Goal: Task Accomplishment & Management: Complete application form

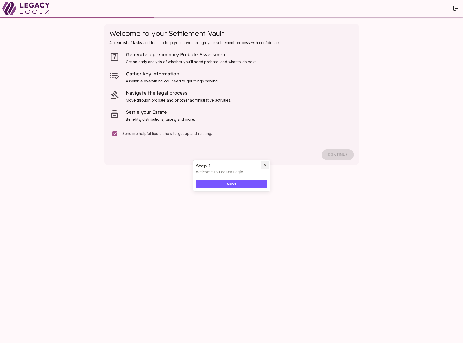
click at [264, 165] on icon "Close popover" at bounding box center [265, 165] width 4 height 4
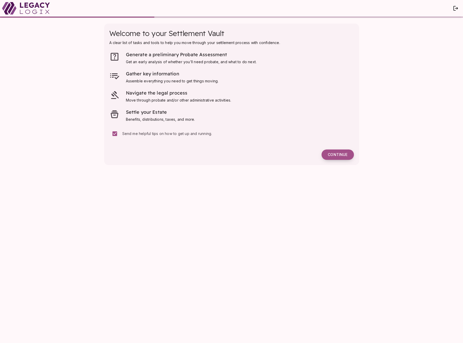
click at [336, 155] on span "Continue" at bounding box center [337, 154] width 20 height 5
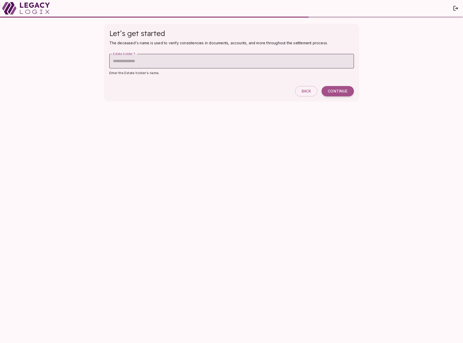
click at [198, 62] on input "Estate holder   *" at bounding box center [231, 61] width 244 height 14
type input "**********"
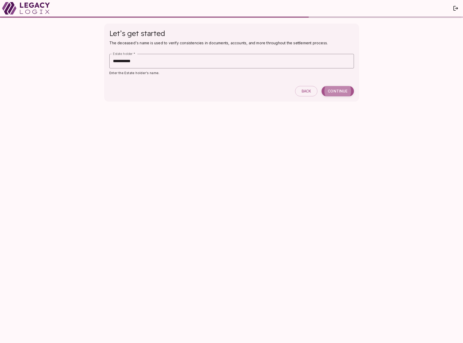
click at [334, 91] on span "Continue" at bounding box center [337, 91] width 20 height 5
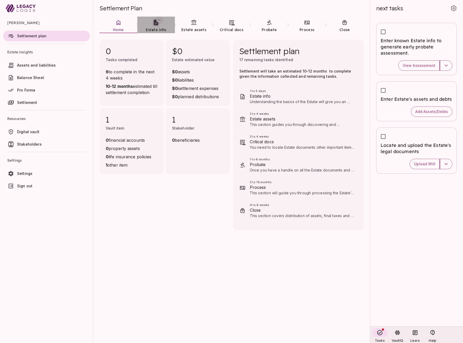
click at [152, 28] on span "Estate info" at bounding box center [156, 29] width 20 height 5
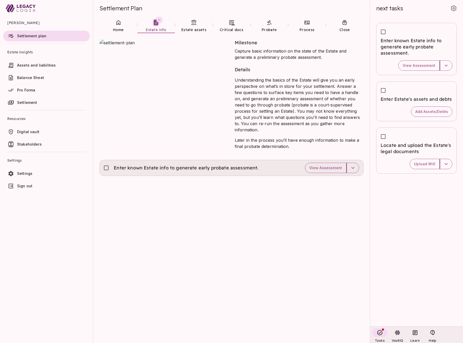
click at [171, 165] on span "Enter known Estate info to generate early probate assessment." at bounding box center [186, 168] width 145 height 6
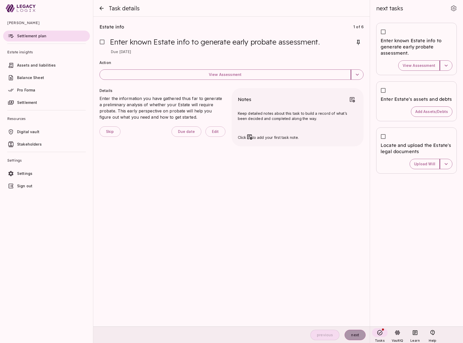
click at [356, 333] on span "next" at bounding box center [355, 334] width 8 height 5
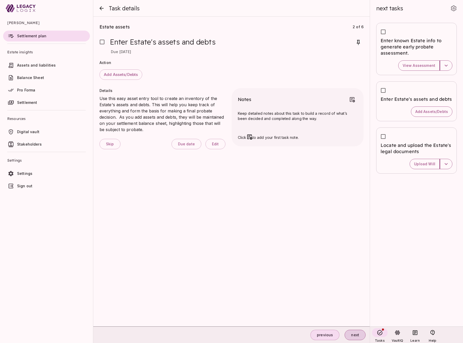
click at [356, 333] on span "next" at bounding box center [355, 334] width 8 height 5
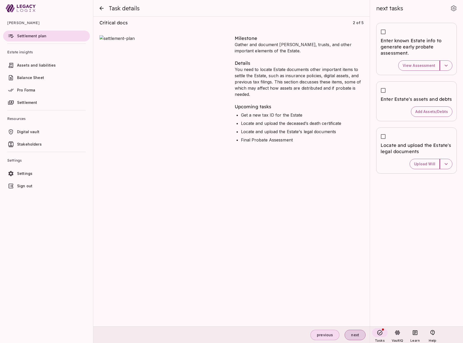
click at [356, 333] on span "next" at bounding box center [355, 334] width 8 height 5
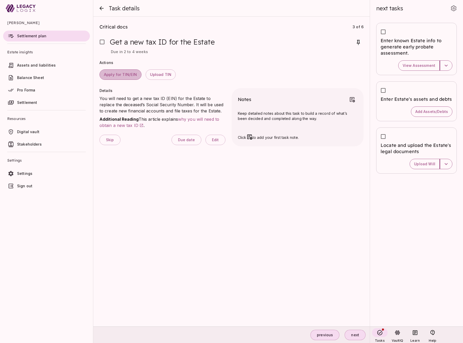
click at [125, 75] on span "Apply for TIN/EIN" at bounding box center [120, 74] width 33 height 5
click at [162, 73] on span "Upload TIN" at bounding box center [160, 74] width 21 height 5
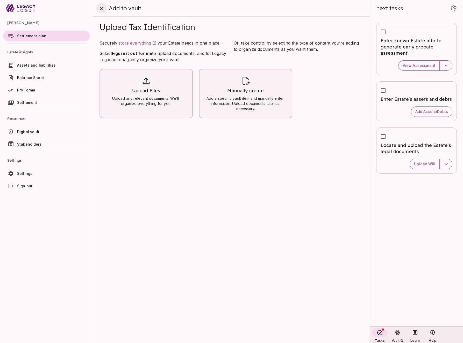
click at [101, 8] on icon "close" at bounding box center [102, 8] width 4 height 4
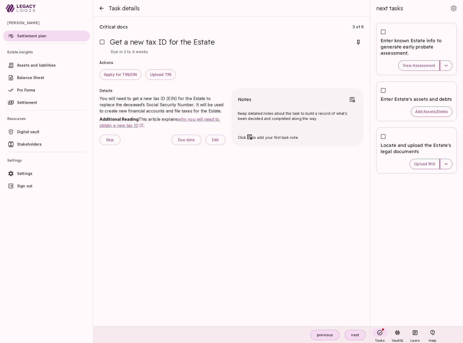
click at [163, 125] on span "why you will need to obtain a new tax ID" at bounding box center [159, 121] width 121 height 11
click at [354, 337] on button "next" at bounding box center [354, 335] width 21 height 10
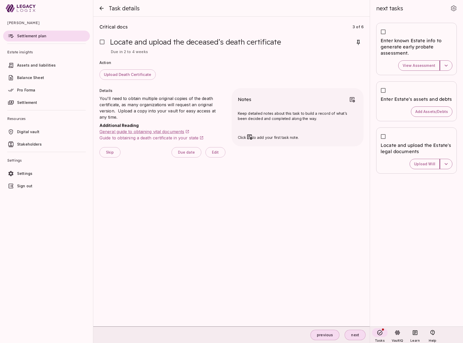
click at [139, 131] on span "General guide to obtaining vital documents" at bounding box center [141, 131] width 85 height 5
click at [137, 138] on span "Guide to obtaining a death certificate in your state" at bounding box center [148, 137] width 99 height 5
click at [357, 333] on span "next" at bounding box center [355, 334] width 8 height 5
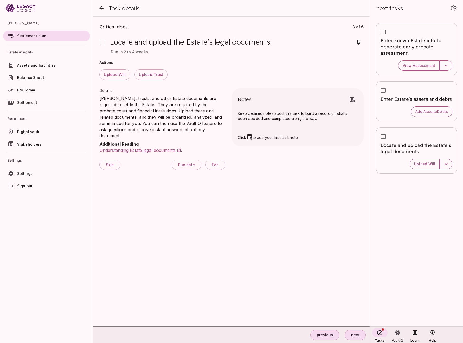
click at [143, 148] on span "Understanding Estate legal documents" at bounding box center [137, 150] width 76 height 5
click at [355, 333] on span "next" at bounding box center [355, 334] width 8 height 5
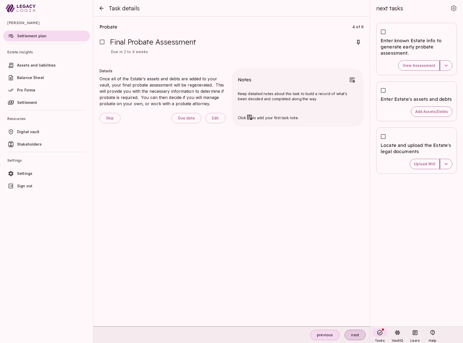
click at [356, 335] on span "next" at bounding box center [355, 334] width 8 height 5
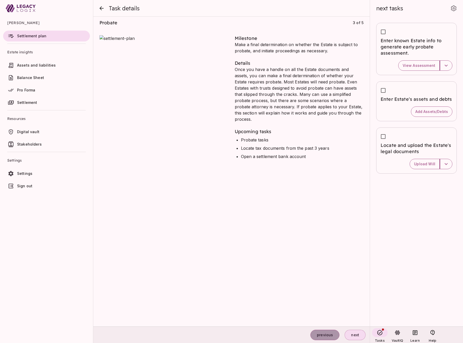
click at [319, 335] on span "previous" at bounding box center [325, 334] width 16 height 5
click at [100, 8] on icon "close" at bounding box center [101, 8] width 4 height 4
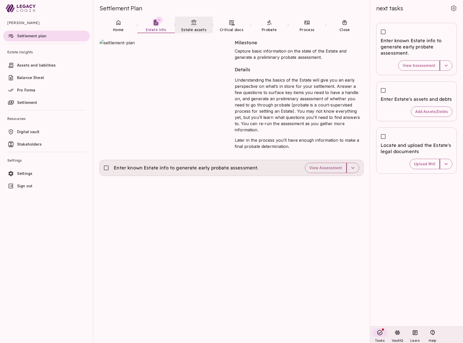
click at [193, 26] on link "Estate assets" at bounding box center [194, 26] width 38 height 19
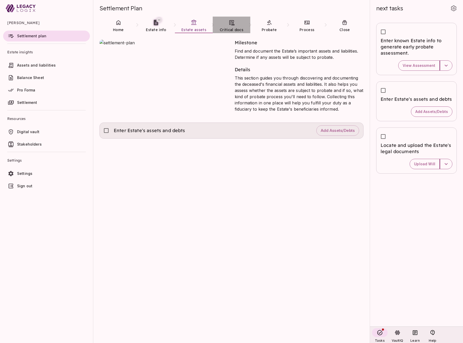
click at [235, 28] on span "Critical docs" at bounding box center [232, 29] width 24 height 5
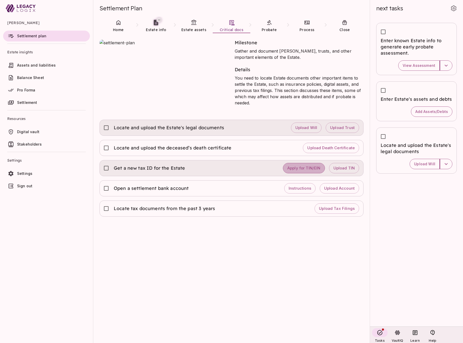
click at [310, 166] on span "Apply for TIN/EIN" at bounding box center [303, 168] width 33 height 5
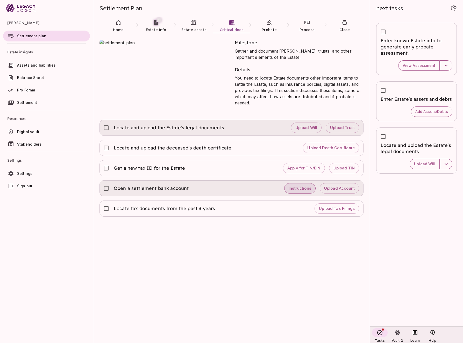
click at [300, 189] on span "Instructions" at bounding box center [299, 188] width 23 height 5
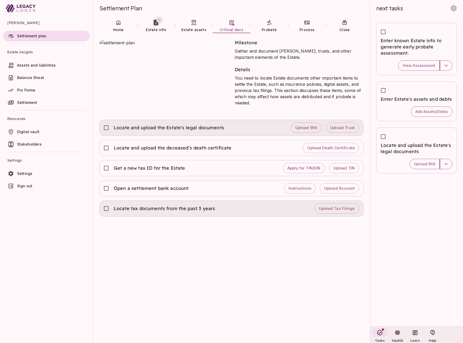
click at [162, 210] on span "Locate tax documents from the past 3 years" at bounding box center [165, 208] width 102 height 6
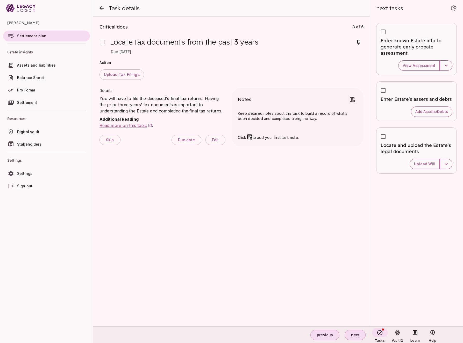
click at [129, 126] on span "Read more on this topic" at bounding box center [122, 125] width 47 height 5
click at [101, 6] on icon "close" at bounding box center [101, 8] width 4 height 4
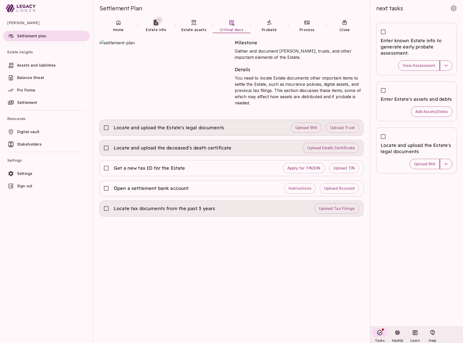
click at [157, 147] on span "Locate and upload the deceased’s death certificate" at bounding box center [173, 148] width 118 height 6
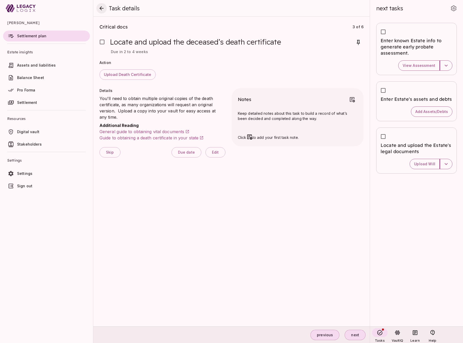
click at [101, 7] on icon "close" at bounding box center [101, 8] width 4 height 4
click at [111, 7] on span "Task Details" at bounding box center [126, 8] width 31 height 7
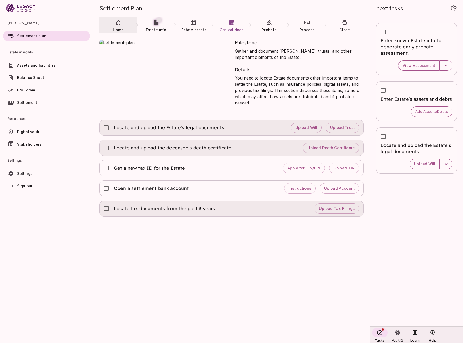
click at [120, 23] on icon at bounding box center [118, 22] width 4 height 5
